Goal: Task Accomplishment & Management: Use online tool/utility

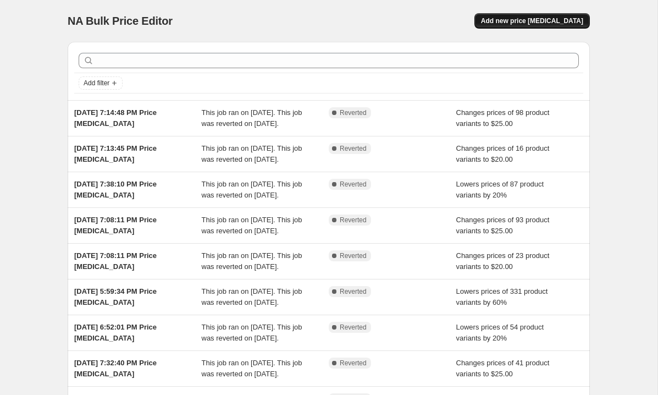
click at [579, 21] on span "Add new price [MEDICAL_DATA]" at bounding box center [532, 20] width 102 height 9
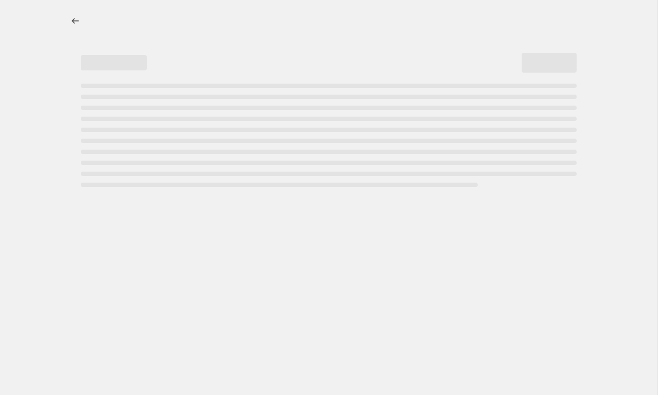
select select "percentage"
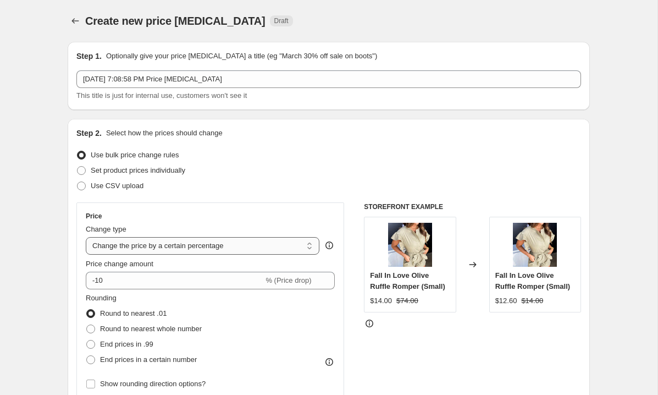
click at [117, 245] on select "Change the price to a certain amount Change the price by a certain amount Chang…" at bounding box center [203, 246] width 234 height 18
click at [86, 237] on select "Change the price to a certain amount Change the price by a certain amount Chang…" at bounding box center [203, 246] width 234 height 18
click at [117, 246] on select "Change the price to a certain amount Change the price by a certain amount Chang…" at bounding box center [203, 246] width 234 height 18
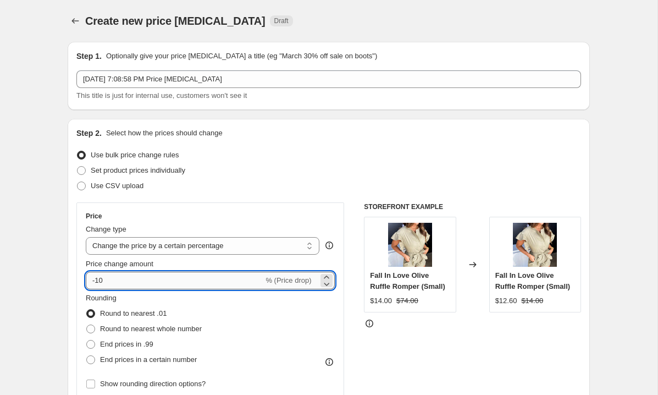
click at [99, 281] on input "-10" at bounding box center [174, 280] width 177 height 18
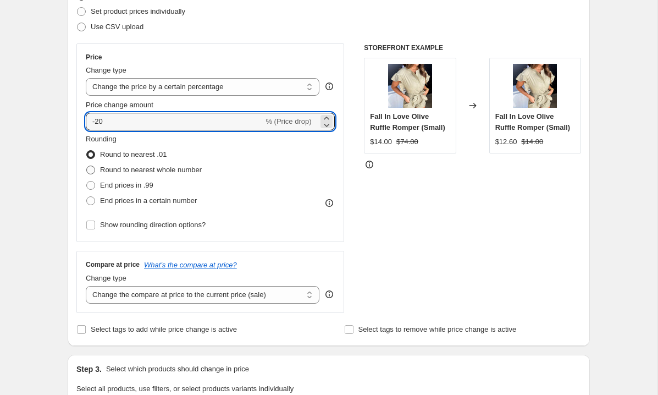
scroll to position [195, 0]
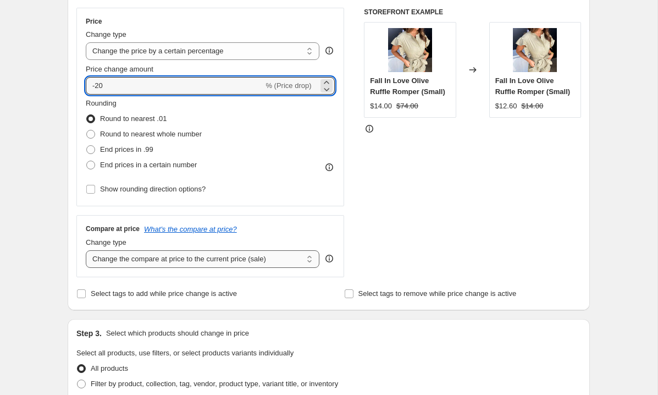
type input "-20"
click at [124, 257] on select "Change the compare at price to the current price (sale) Change the compare at p…" at bounding box center [203, 259] width 234 height 18
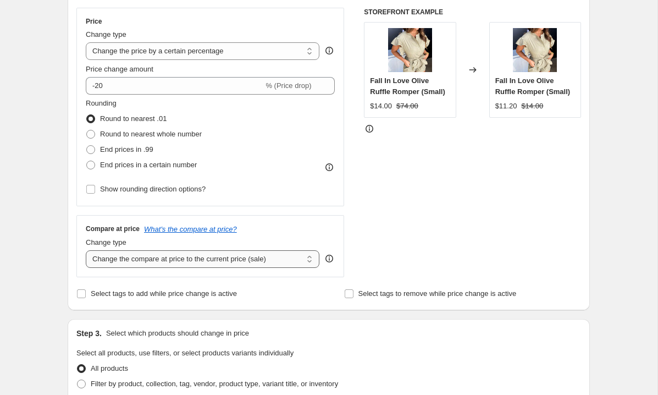
select select "no_change"
click at [86, 250] on select "Change the compare at price to the current price (sale) Change the compare at p…" at bounding box center [203, 259] width 234 height 18
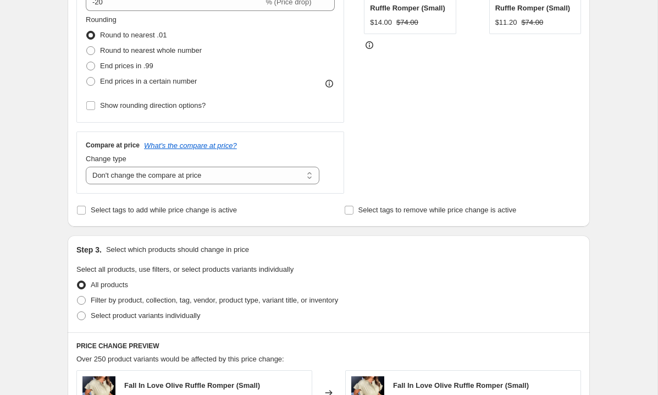
scroll to position [341, 0]
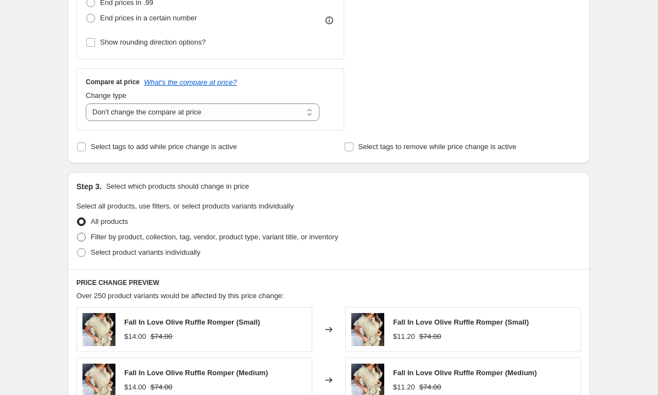
click at [83, 235] on span at bounding box center [81, 236] width 9 height 9
click at [77, 233] on input "Filter by product, collection, tag, vendor, product type, variant title, or inv…" at bounding box center [77, 232] width 1 height 1
radio input "true"
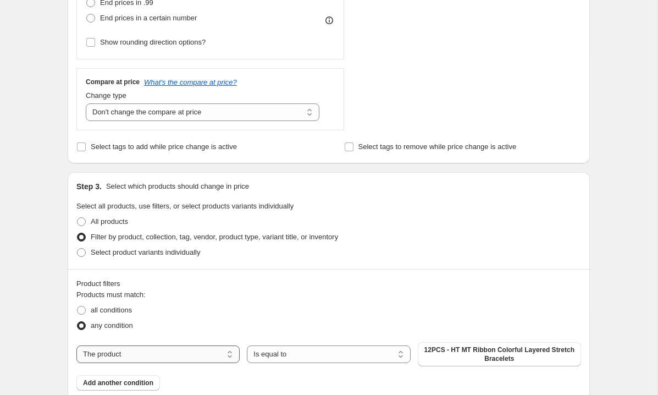
click at [126, 354] on select "The product The product's collection The product's tag The product's vendor The…" at bounding box center [157, 354] width 163 height 18
select select "collection"
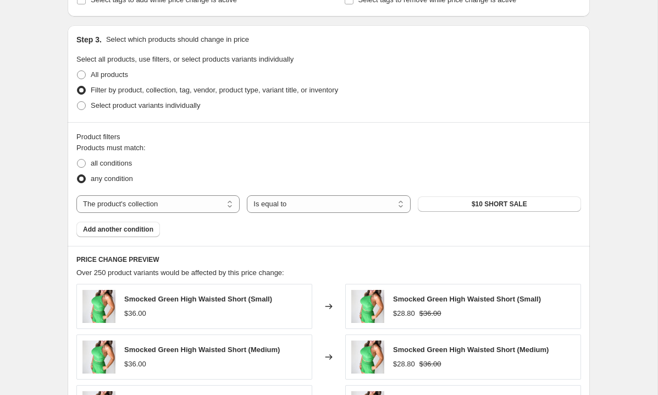
scroll to position [491, 0]
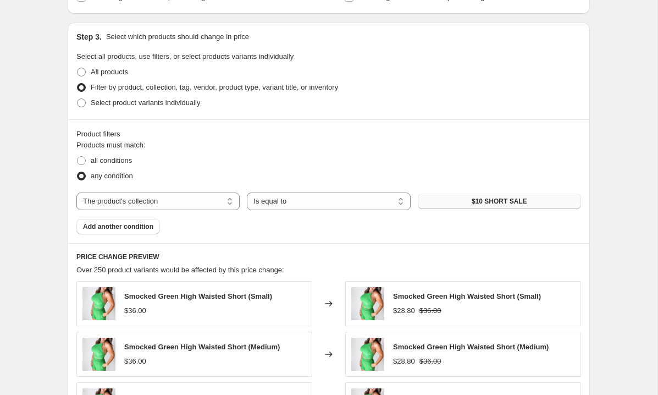
click at [503, 202] on span "$10 SHORT SALE" at bounding box center [498, 201] width 55 height 9
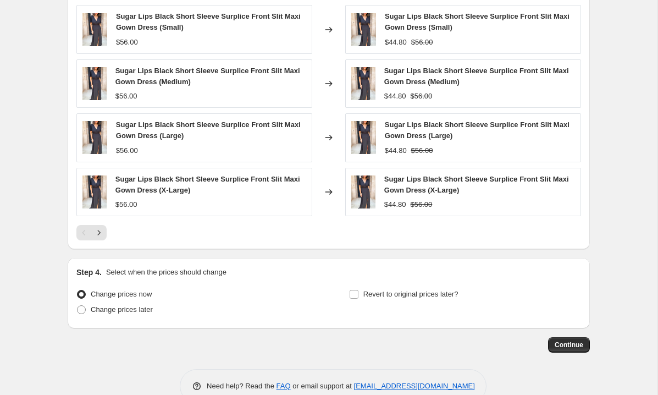
scroll to position [845, 0]
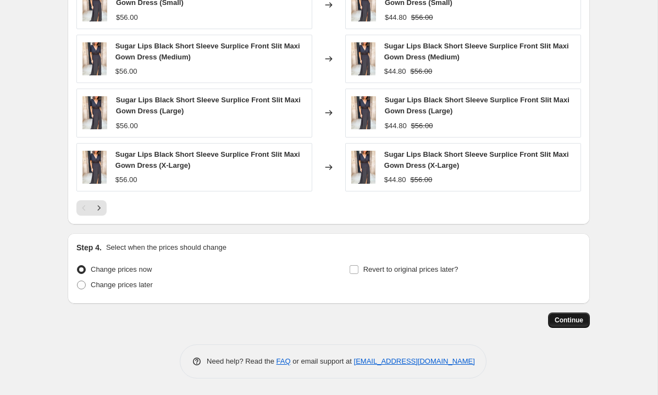
click at [579, 321] on span "Continue" at bounding box center [568, 319] width 29 height 9
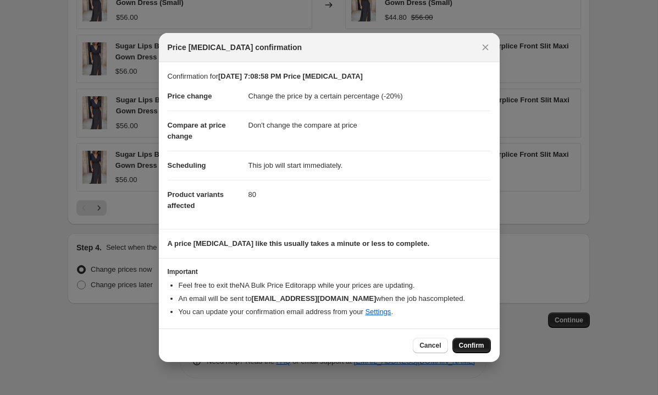
click at [467, 343] on span "Confirm" at bounding box center [471, 345] width 25 height 9
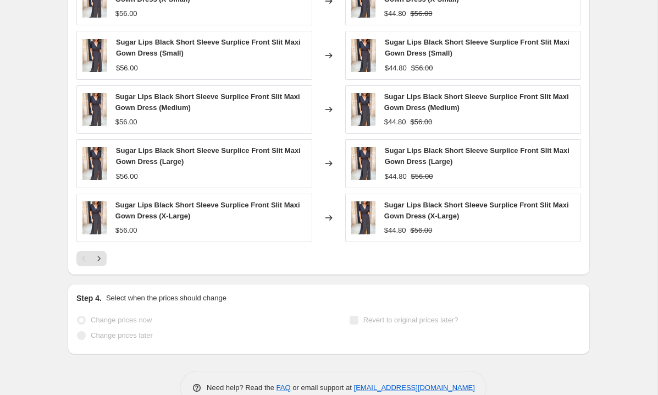
scroll to position [874, 0]
select select "percentage"
select select "no_change"
select select "collection"
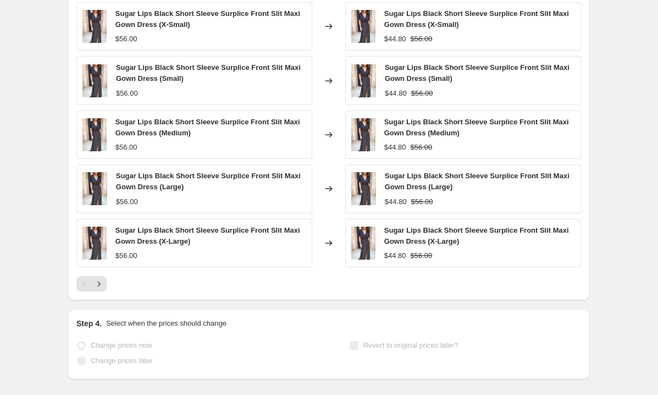
scroll to position [0, 0]
